Goal: Task Accomplishment & Management: Manage account settings

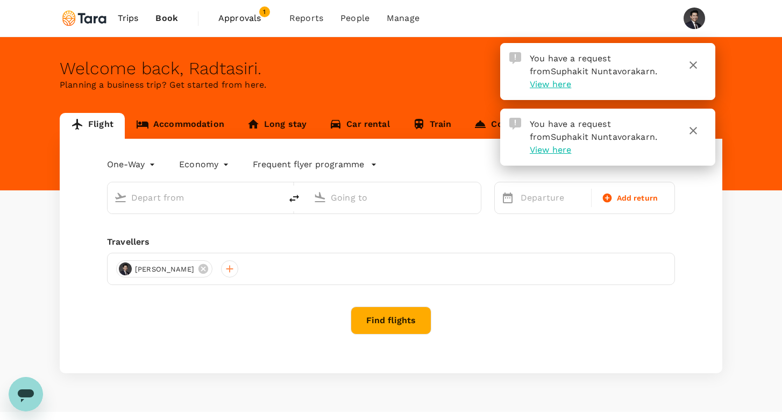
type input "roundtrip"
type input "Suvarnabhumi Intl (BKK)"
type input "Singapore Changi (SIN)"
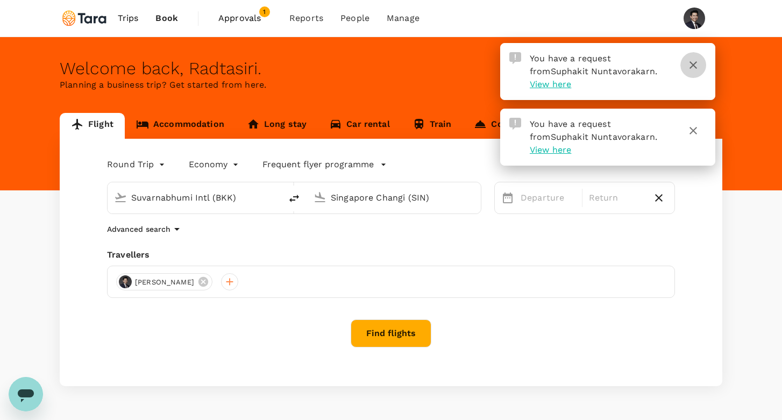
click at [694, 65] on icon "button" at bounding box center [693, 65] width 13 height 13
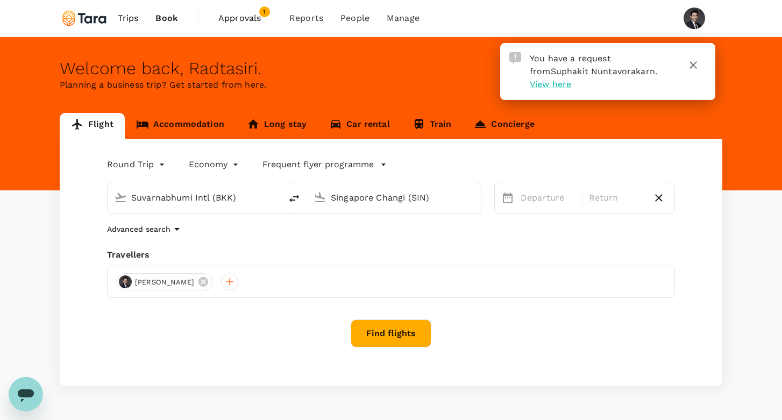
click at [695, 63] on icon "button" at bounding box center [694, 65] width 8 height 8
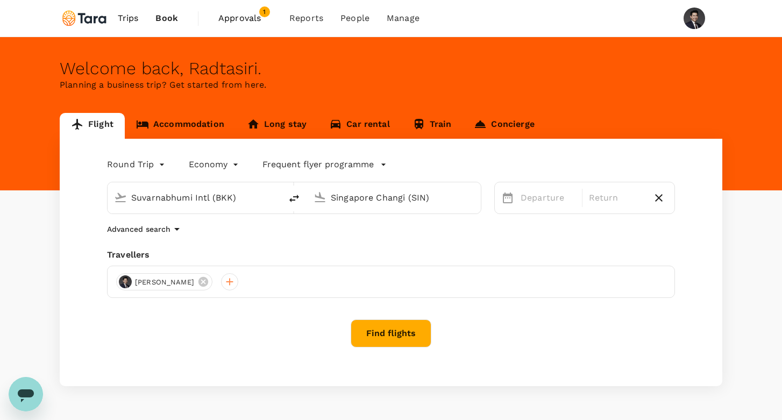
click at [245, 16] on span "Approvals" at bounding box center [245, 18] width 54 height 13
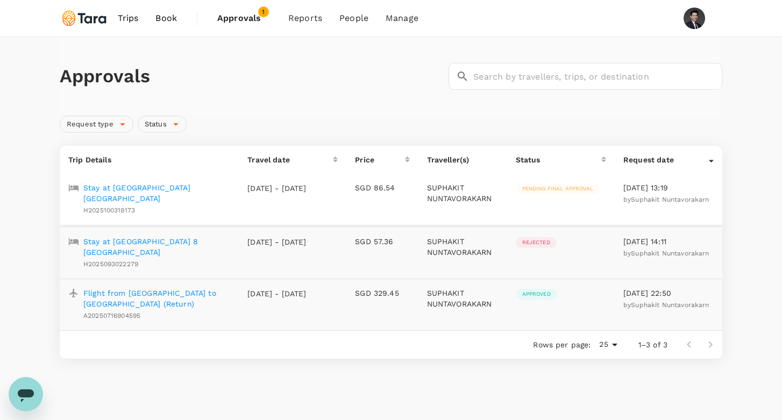
click at [196, 187] on p "Stay at [GEOGRAPHIC_DATA] [GEOGRAPHIC_DATA]" at bounding box center [156, 193] width 147 height 22
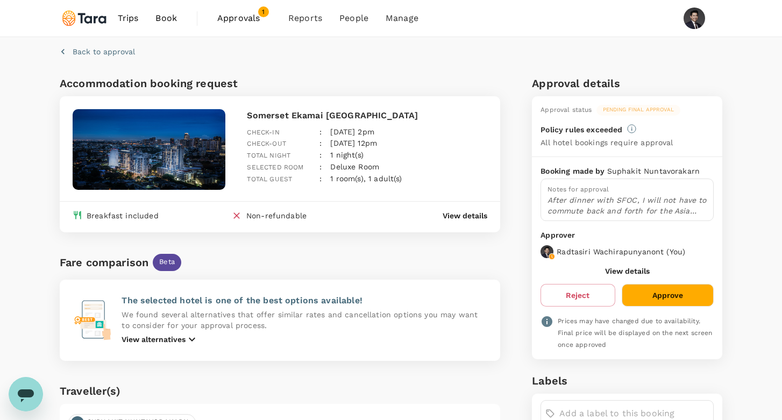
click at [598, 208] on p "After dinner with SFOC, I will not have to commute back and forth for the Asia …" at bounding box center [627, 206] width 159 height 22
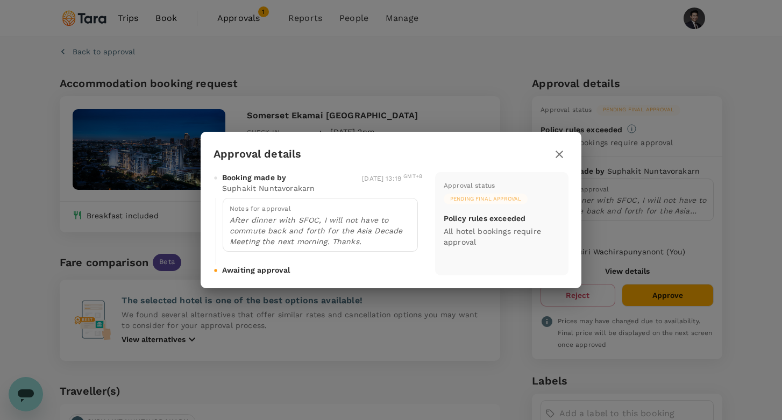
click at [561, 157] on icon "button" at bounding box center [559, 154] width 13 height 13
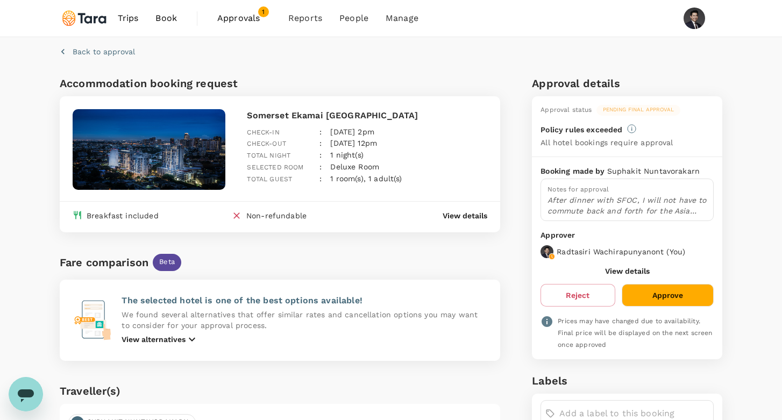
click at [165, 22] on span "Book" at bounding box center [166, 18] width 22 height 13
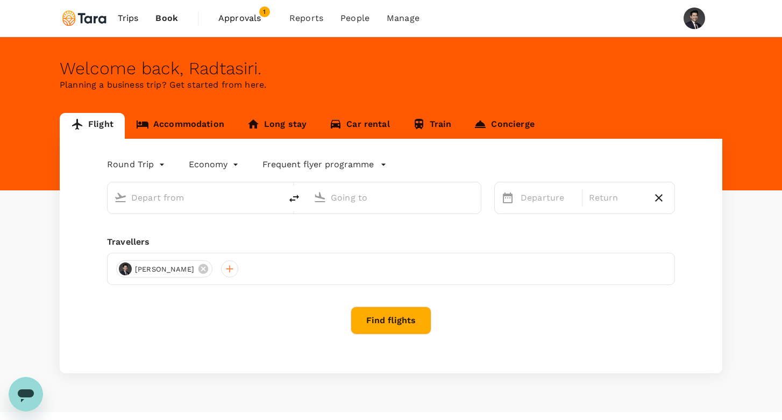
type input "Suvarnabhumi Intl (BKK)"
type input "Singapore Changi (SIN)"
type input "Suvarnabhumi Intl (BKK)"
type input "Singapore Changi (SIN)"
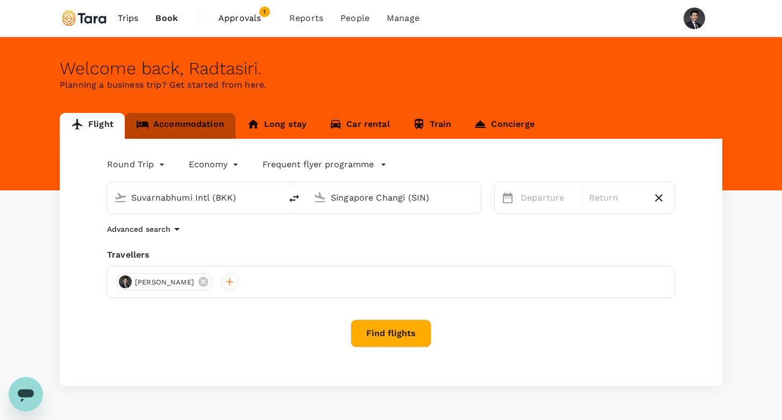
click at [201, 124] on link "Accommodation" at bounding box center [180, 126] width 111 height 26
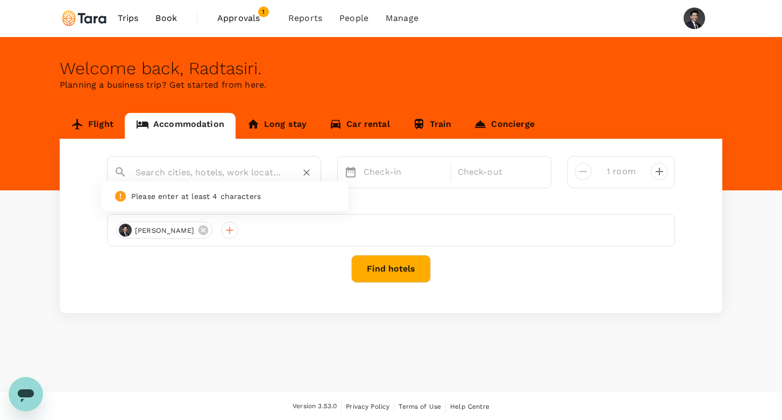
click at [208, 175] on input "text" at bounding box center [210, 172] width 148 height 17
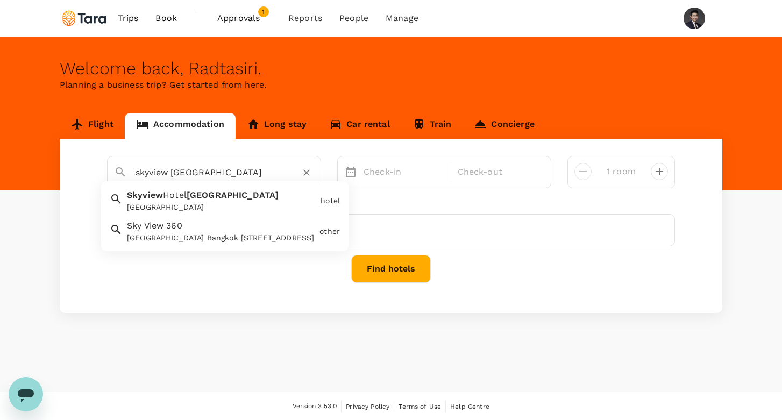
click at [213, 207] on div "[GEOGRAPHIC_DATA]" at bounding box center [221, 207] width 189 height 11
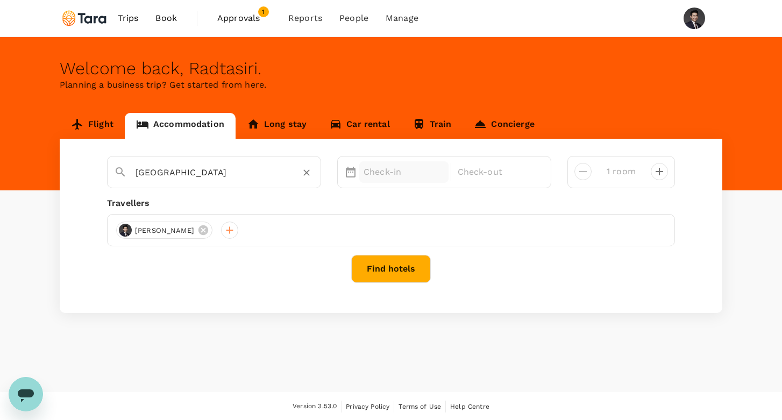
type input "[GEOGRAPHIC_DATA]"
click at [398, 174] on p "Check-in" at bounding box center [404, 172] width 81 height 13
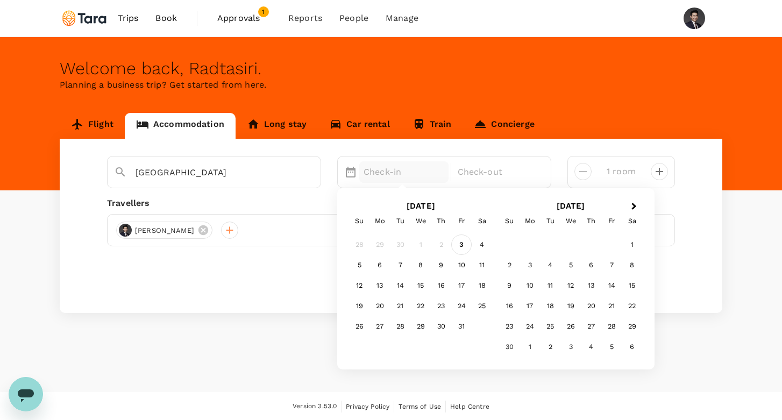
click at [469, 248] on div "3" at bounding box center [461, 245] width 20 height 20
click at [483, 243] on div "4" at bounding box center [482, 245] width 20 height 20
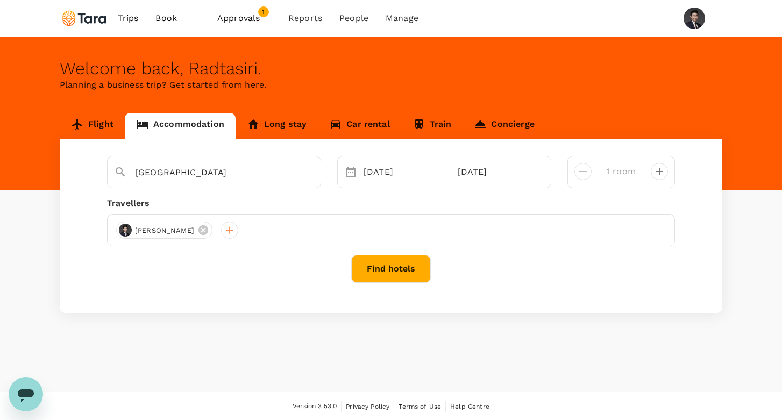
click at [412, 269] on button "Find hotels" at bounding box center [391, 269] width 80 height 28
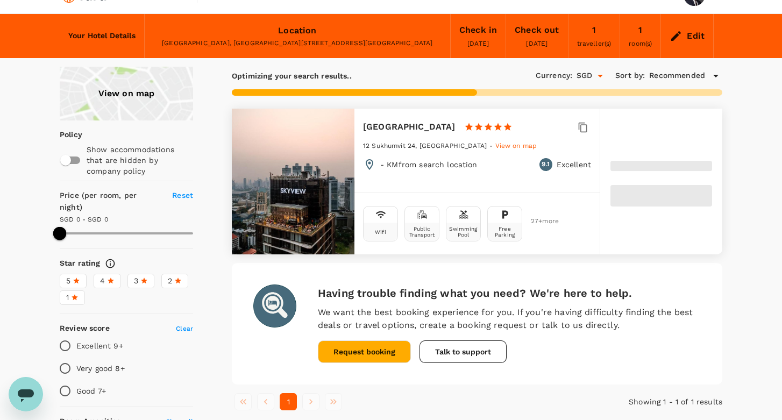
scroll to position [22, 0]
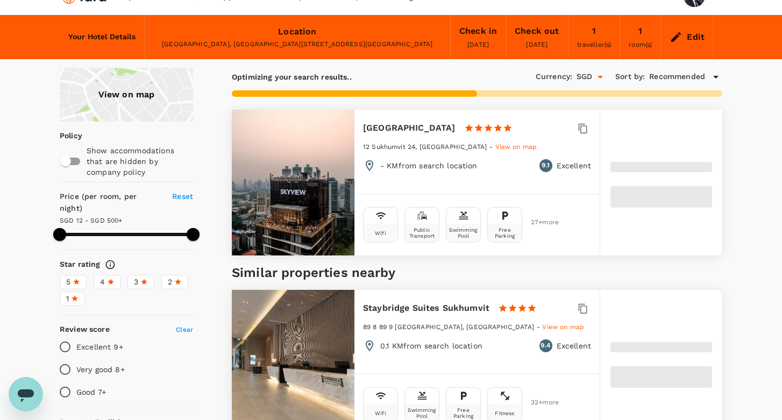
type input "499.08"
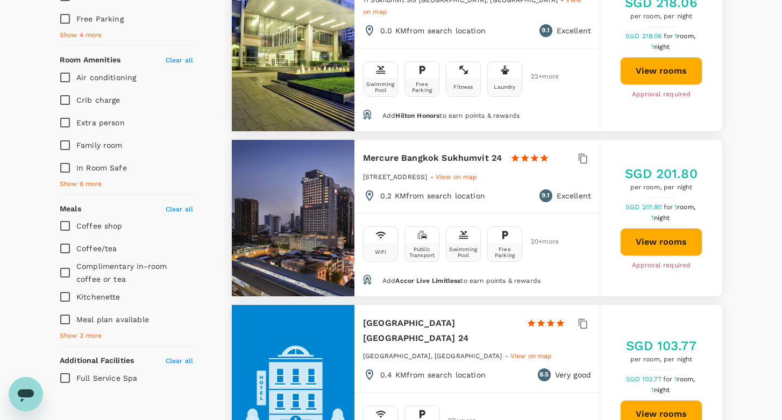
scroll to position [0, 0]
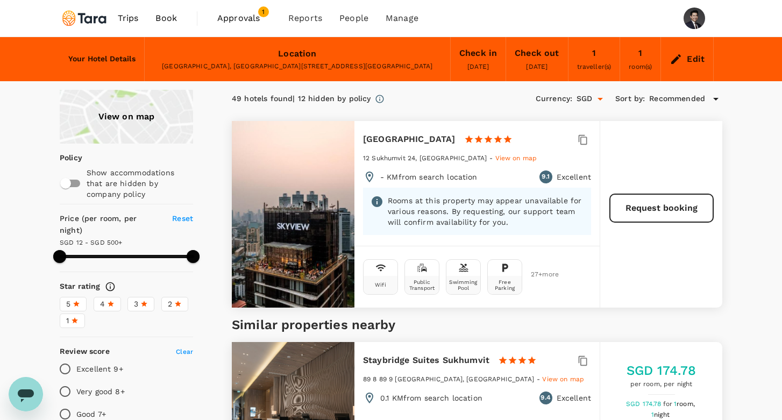
click at [243, 15] on span "Approvals" at bounding box center [244, 18] width 54 height 13
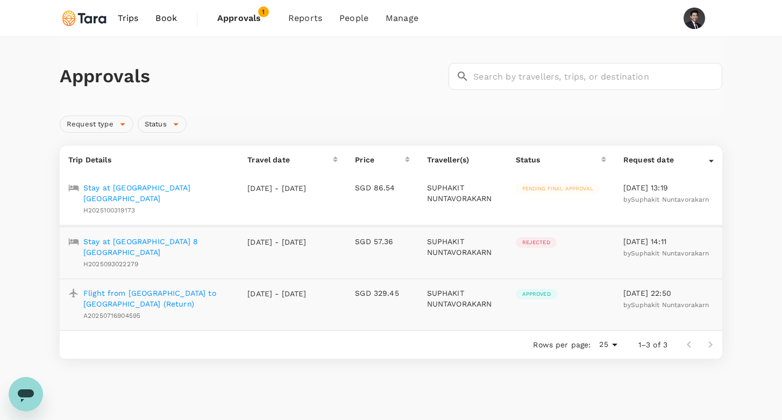
click at [248, 22] on span "Approvals" at bounding box center [244, 18] width 54 height 13
click at [165, 18] on span "Book" at bounding box center [166, 18] width 22 height 13
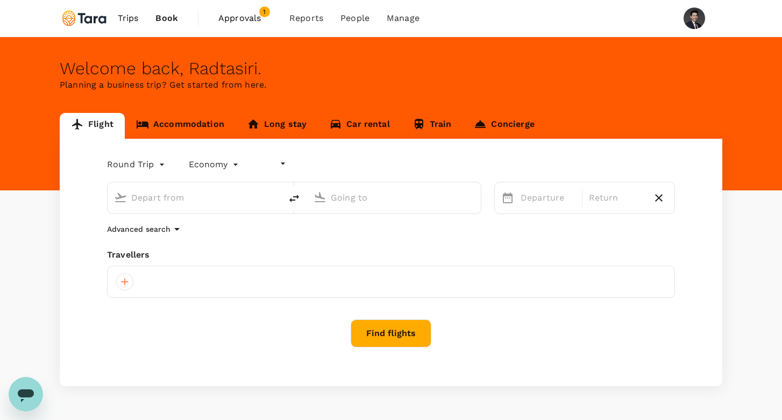
type input "undefined, undefined (any)"
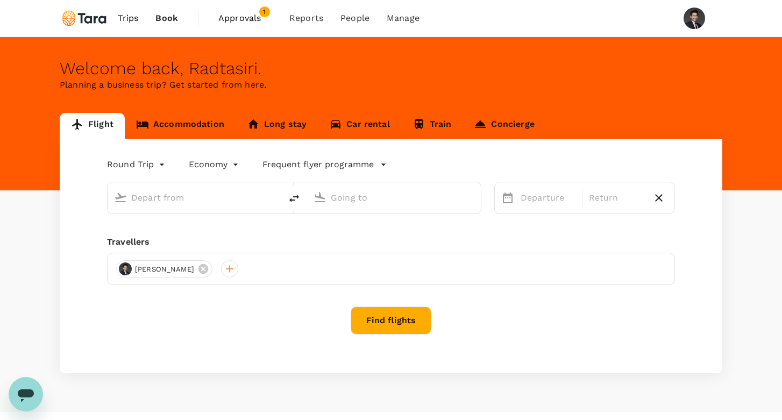
type input "Suvarnabhumi Intl (BKK)"
type input "Singapore Changi (SIN)"
type input "Suvarnabhumi Intl (BKK)"
type input "Singapore Changi (SIN)"
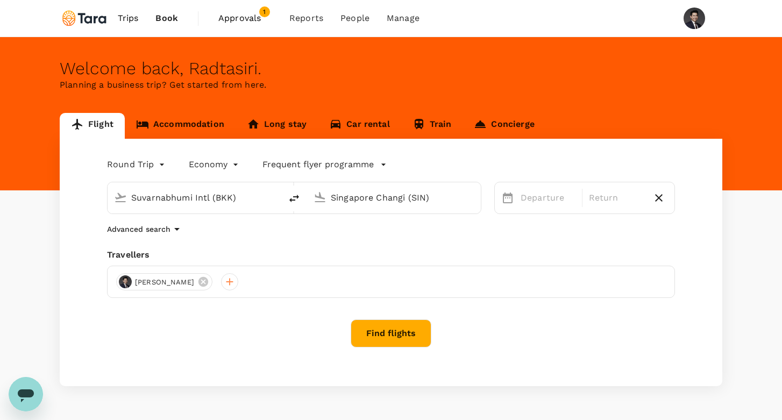
click at [209, 119] on link "Accommodation" at bounding box center [180, 126] width 111 height 26
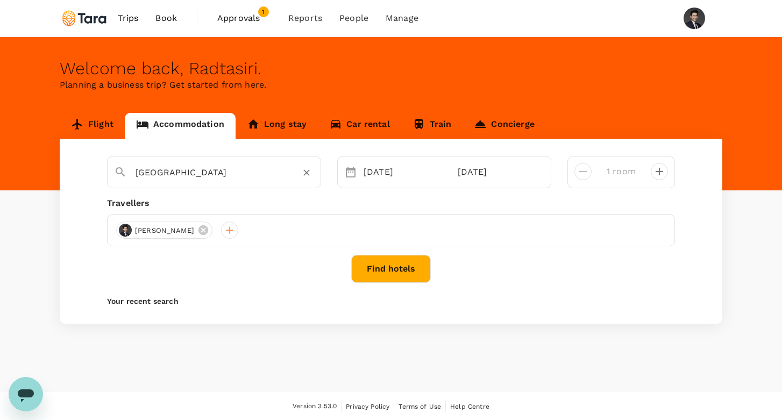
click at [240, 178] on input "[GEOGRAPHIC_DATA]" at bounding box center [210, 172] width 148 height 17
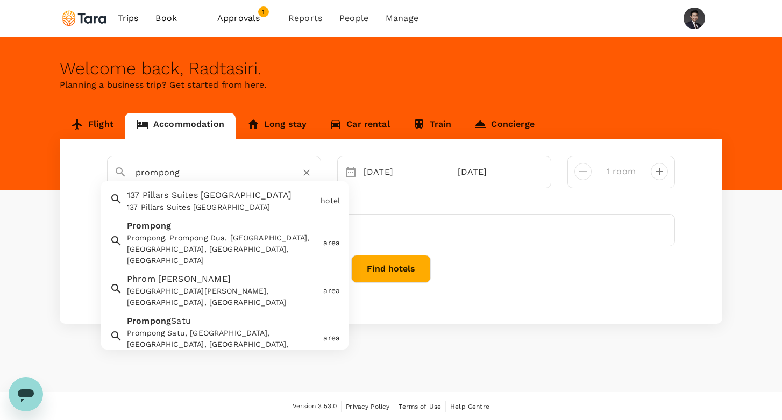
click at [238, 240] on div "Prompong, Prompong Dua, [GEOGRAPHIC_DATA], [GEOGRAPHIC_DATA], [GEOGRAPHIC_DATA]…" at bounding box center [223, 249] width 192 height 34
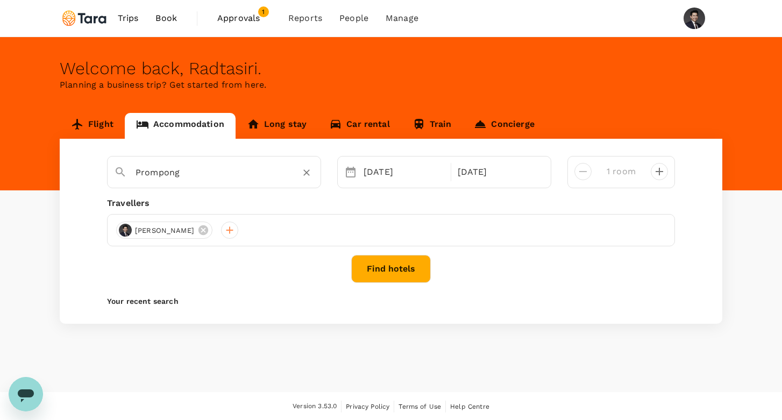
type input "Prompong"
click at [397, 268] on button "Find hotels" at bounding box center [391, 269] width 80 height 28
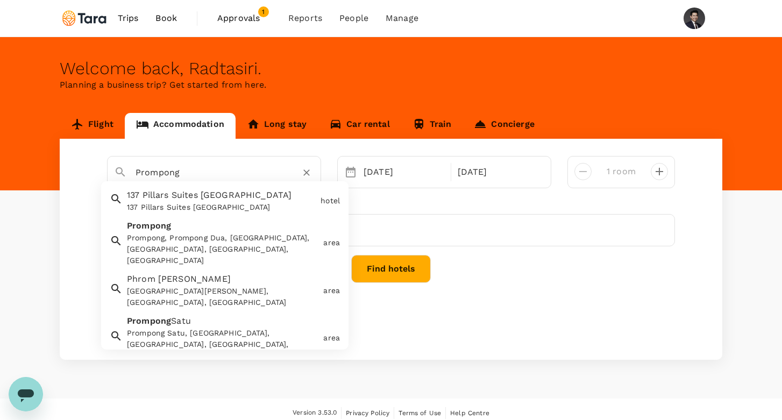
drag, startPoint x: 187, startPoint y: 172, endPoint x: 67, endPoint y: 165, distance: 120.7
click at [67, 165] on div "Prompong [GEOGRAPHIC_DATA] [GEOGRAPHIC_DATA] [GEOGRAPHIC_DATA] [GEOGRAPHIC_DATA…" at bounding box center [391, 249] width 663 height 221
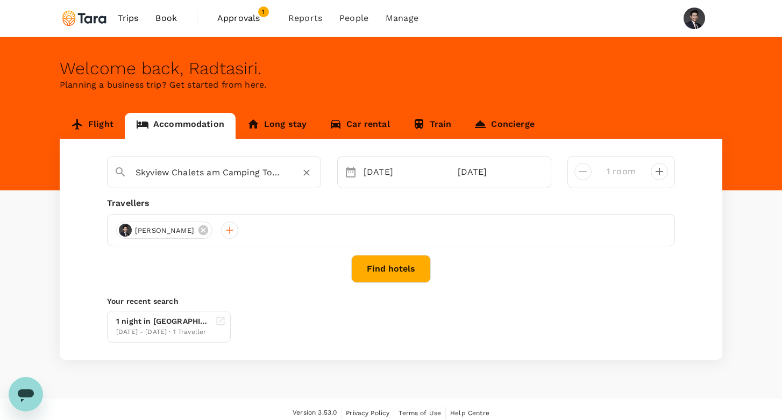
type input "Skyview Chalets am Camping Toblacher See"
click at [400, 269] on button "Find hotels" at bounding box center [391, 269] width 80 height 28
click at [245, 29] on link "Approvals 1" at bounding box center [244, 18] width 71 height 37
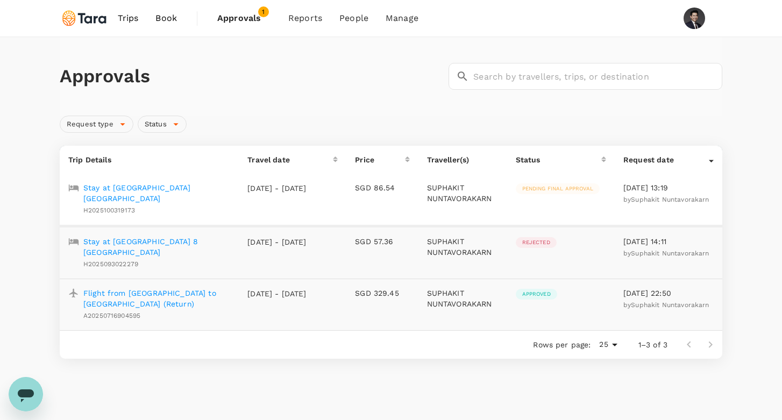
click at [207, 186] on p "Stay at [GEOGRAPHIC_DATA] [GEOGRAPHIC_DATA]" at bounding box center [156, 193] width 147 height 22
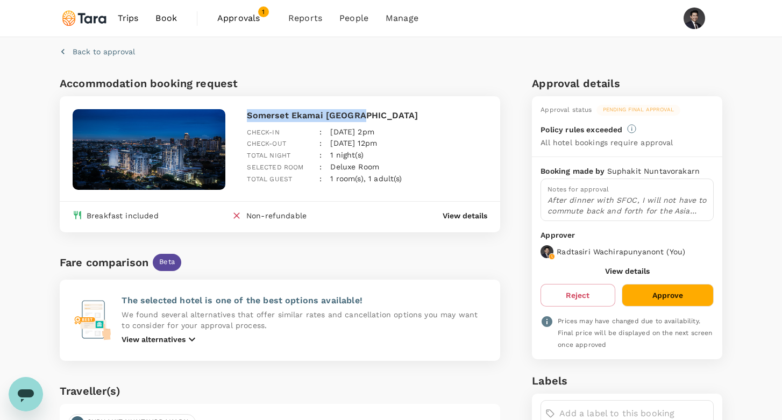
drag, startPoint x: 245, startPoint y: 112, endPoint x: 407, endPoint y: 112, distance: 161.9
click at [407, 112] on div "Somerset Ekamai [GEOGRAPHIC_DATA] Check-in : [DATE] 2pm Check-out : [DATE] 12pm…" at bounding box center [365, 149] width 244 height 88
copy p "Somerset Ekamai [GEOGRAPHIC_DATA]"
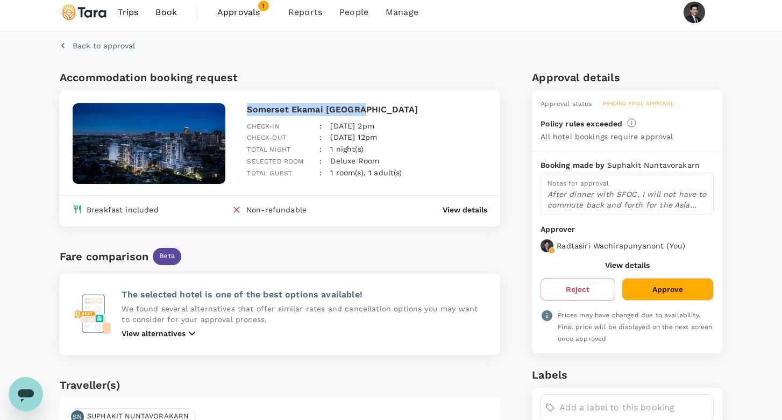
scroll to position [8, 0]
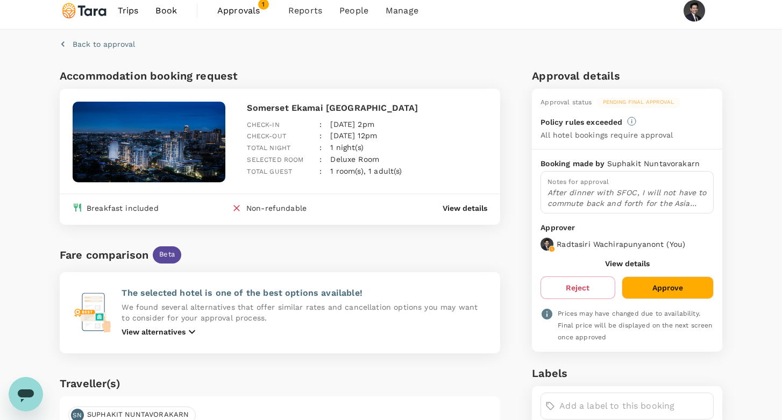
click at [592, 201] on p "After dinner with SFOC, I will not have to commute back and forth for the Asia …" at bounding box center [627, 198] width 159 height 22
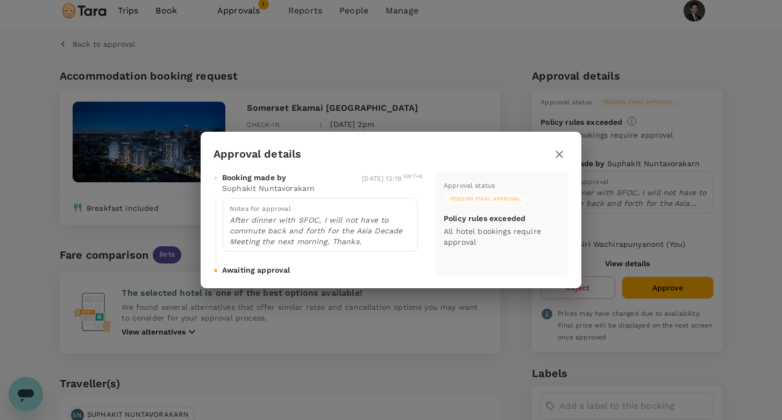
click at [557, 155] on icon "button" at bounding box center [559, 154] width 13 height 13
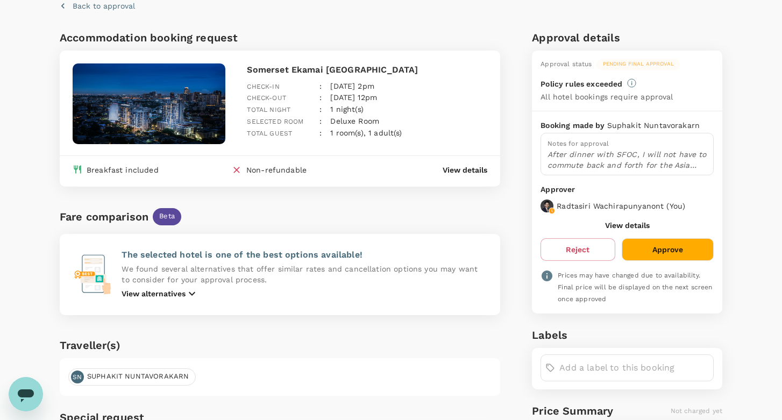
scroll to position [0, 0]
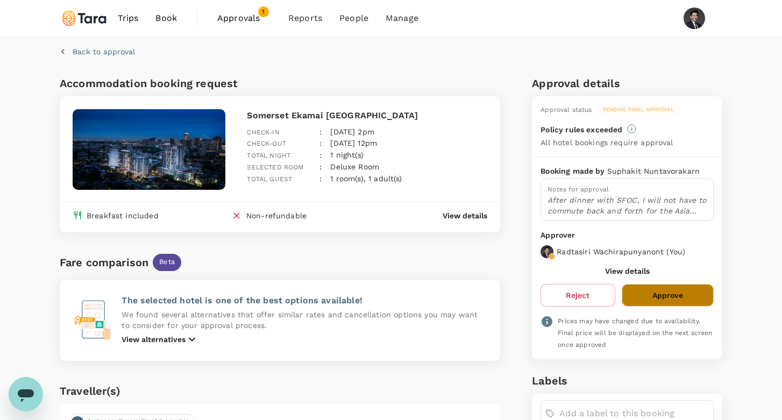
click at [693, 295] on button "Approve" at bounding box center [668, 295] width 92 height 23
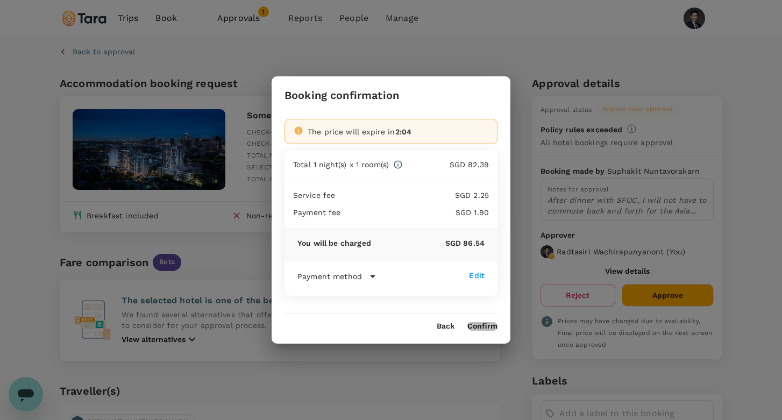
click at [490, 328] on button "Confirm" at bounding box center [483, 326] width 30 height 9
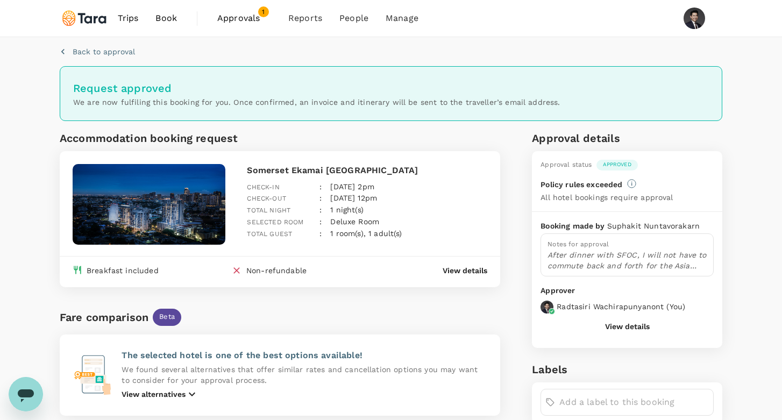
click at [242, 17] on span "Approvals" at bounding box center [244, 18] width 54 height 13
